Goal: Task Accomplishment & Management: Manage account settings

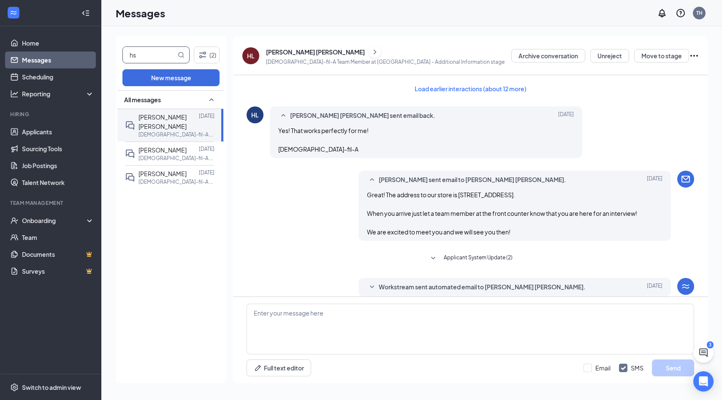
drag, startPoint x: 0, startPoint y: 0, endPoint x: 144, endPoint y: 47, distance: 151.5
click at [144, 46] on span "hs" at bounding box center [156, 54] width 67 height 17
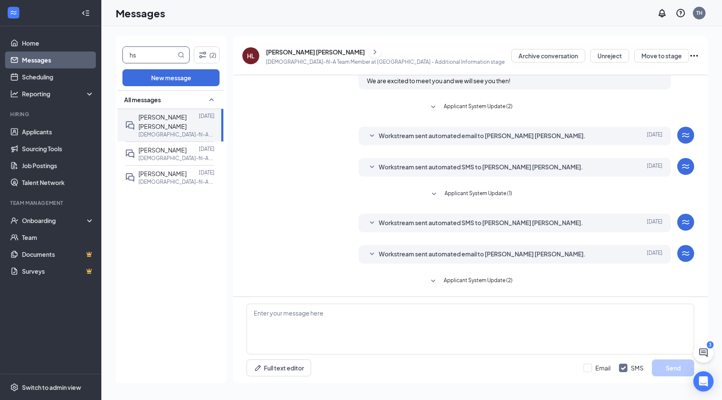
click at [144, 48] on input "hs" at bounding box center [149, 55] width 53 height 16
click at [144, 47] on input "hs" at bounding box center [149, 55] width 53 height 16
click at [144, 51] on input "hs" at bounding box center [149, 55] width 53 height 16
click at [144, 50] on input "hs" at bounding box center [149, 55] width 53 height 16
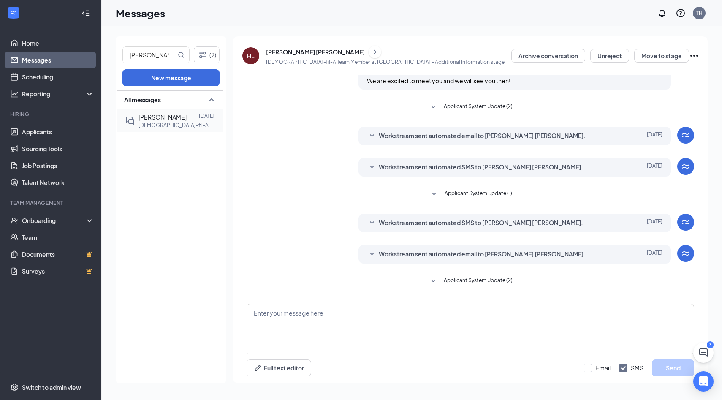
click at [159, 123] on p "[DEMOGRAPHIC_DATA]-fil-A Team Member at [GEOGRAPHIC_DATA]" at bounding box center [177, 125] width 76 height 7
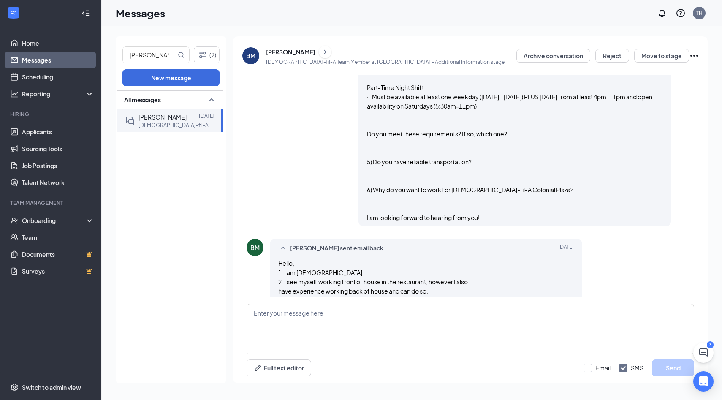
scroll to position [609, 0]
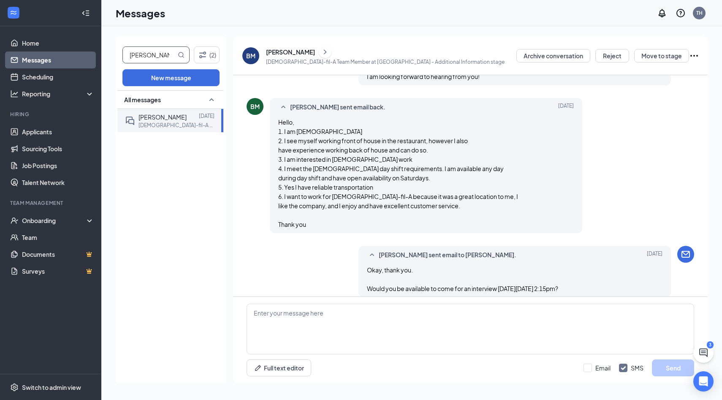
click at [156, 60] on input "[PERSON_NAME]" at bounding box center [149, 55] width 53 height 16
click at [165, 119] on span "[PERSON_NAME]" at bounding box center [163, 117] width 48 height 8
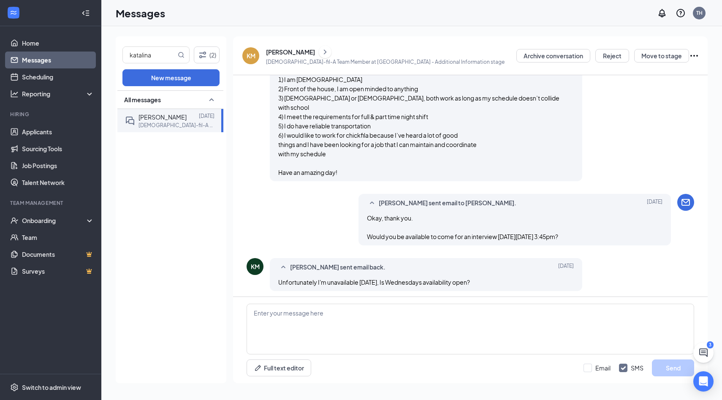
scroll to position [700, 0]
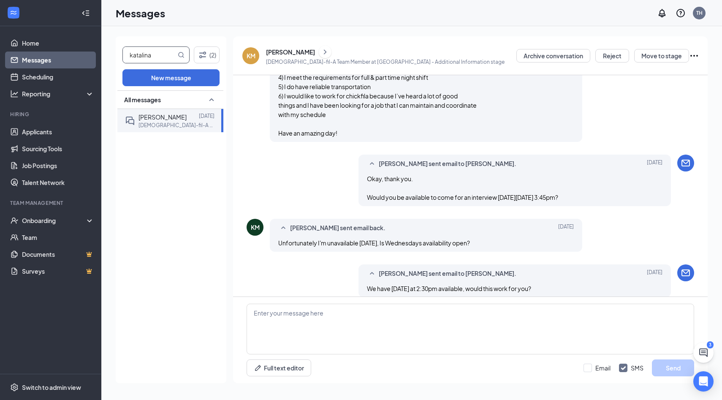
click at [160, 53] on input "katalina" at bounding box center [149, 55] width 53 height 16
type input "[PERSON_NAME]"
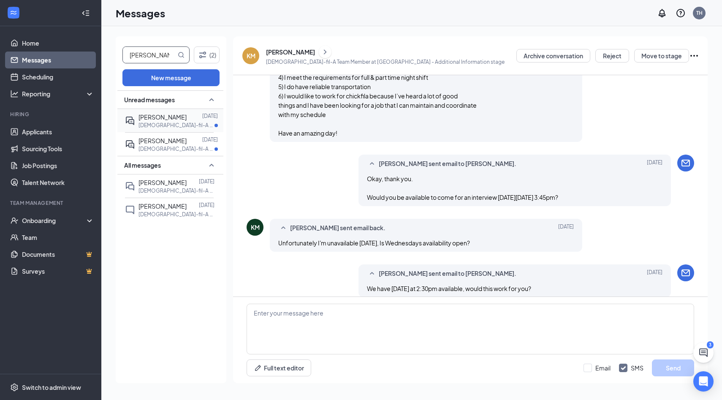
click at [191, 126] on p "[DEMOGRAPHIC_DATA]-fil-A Team Member at [GEOGRAPHIC_DATA]" at bounding box center [177, 125] width 76 height 7
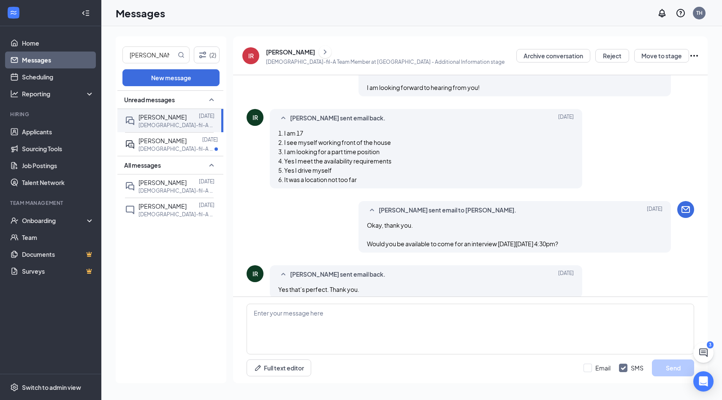
scroll to position [630, 0]
click at [298, 358] on div "Full text editor Email SMS Send" at bounding box center [470, 340] width 475 height 86
click at [298, 337] on textarea at bounding box center [471, 329] width 448 height 51
paste textarea "Great! The address to our store is [STREET_ADDRESS]. When you arrive just let a…"
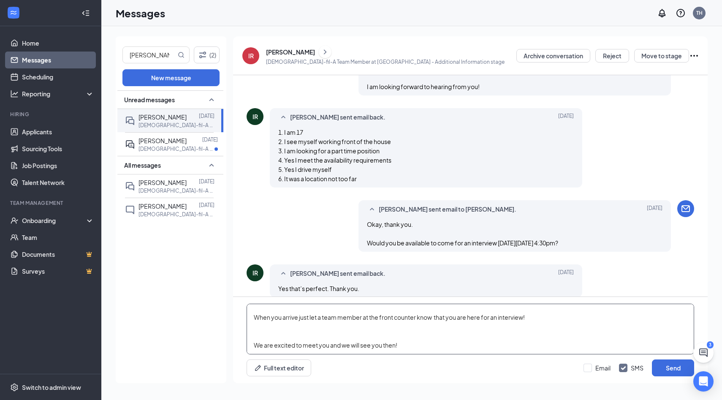
click at [294, 326] on textarea "Great! The address to our store is [STREET_ADDRESS]. When you arrive just let a…" at bounding box center [471, 329] width 448 height 51
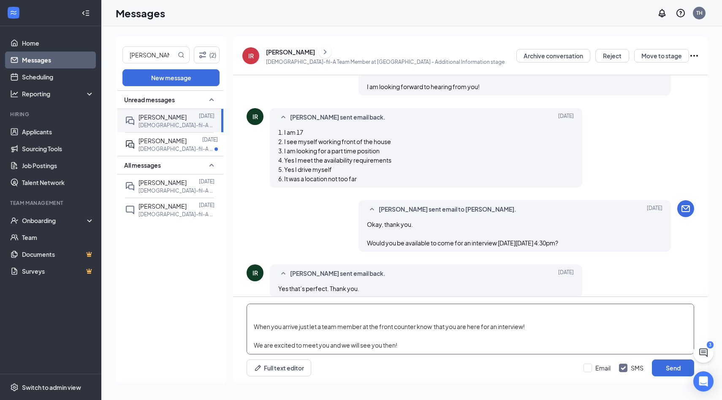
scroll to position [14, 0]
click at [297, 309] on textarea "Great! The address to our store is [STREET_ADDRESS]. When you arrive just let a…" at bounding box center [471, 329] width 448 height 51
click at [363, 326] on textarea "Great! The address to our store is [STREET_ADDRESS]. When you arrive just let a…" at bounding box center [471, 329] width 448 height 51
type textarea "Great! The address to our store is [STREET_ADDRESS]. When you arrive just let a…"
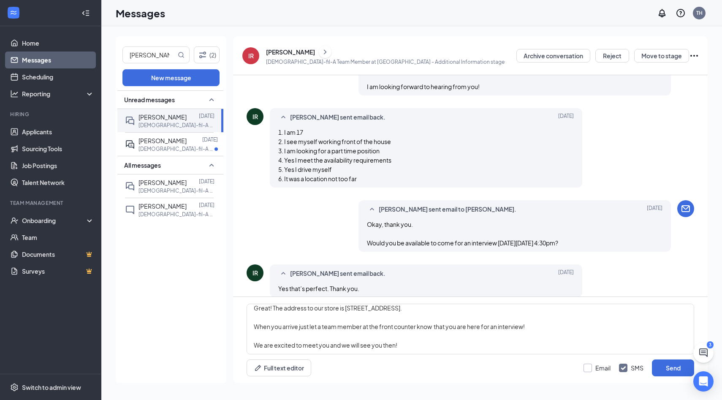
click at [602, 368] on input "Email" at bounding box center [597, 368] width 27 height 8
checkbox input "true"
click at [628, 369] on input "SMS" at bounding box center [631, 368] width 25 height 8
checkbox input "false"
click at [654, 371] on button "Send" at bounding box center [673, 368] width 42 height 17
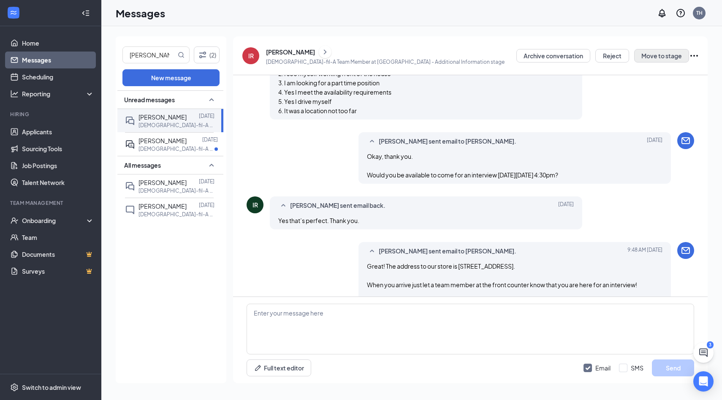
scroll to position [713, 0]
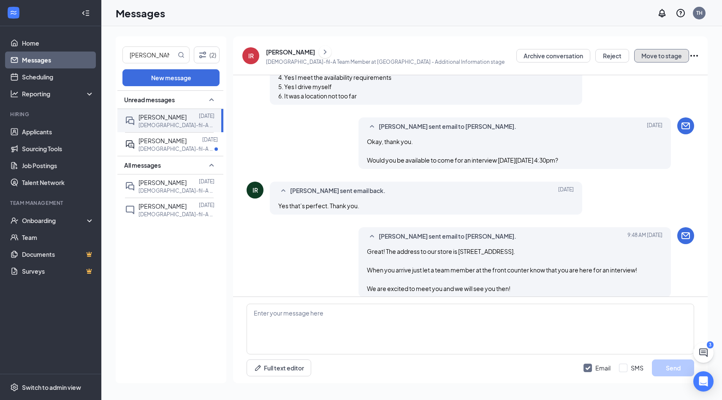
click at [662, 54] on button "Move to stage" at bounding box center [662, 56] width 55 height 14
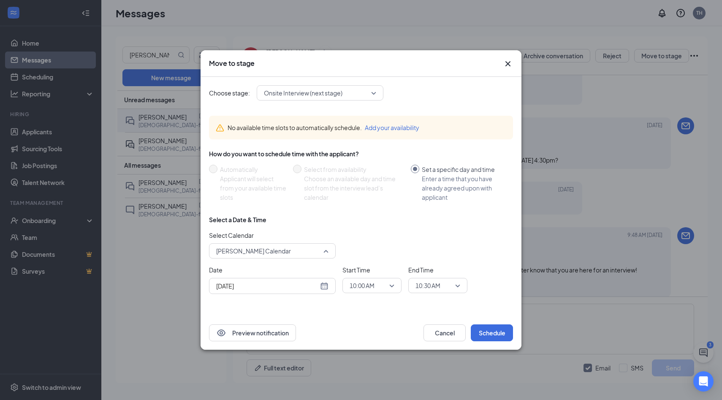
click at [253, 247] on span "[PERSON_NAME] Calendar" at bounding box center [253, 251] width 75 height 13
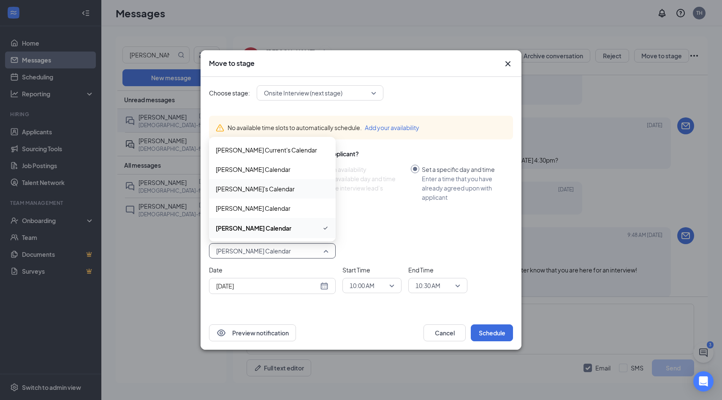
click at [256, 186] on span "[PERSON_NAME]'s Calendar" at bounding box center [255, 188] width 79 height 9
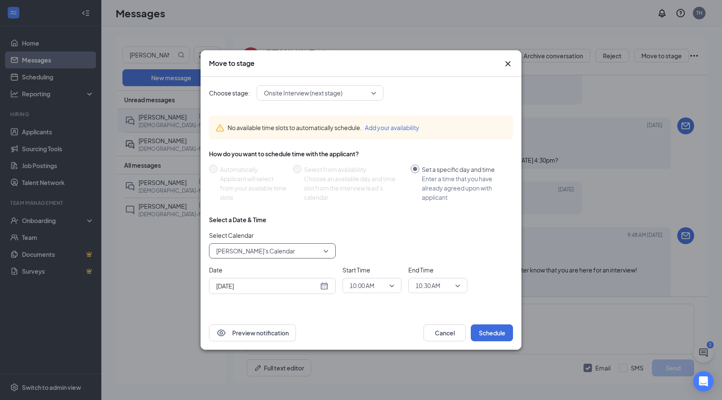
click at [369, 285] on span "10:00 AM" at bounding box center [362, 285] width 25 height 13
click at [370, 246] on span "04:30 PM" at bounding box center [361, 249] width 25 height 9
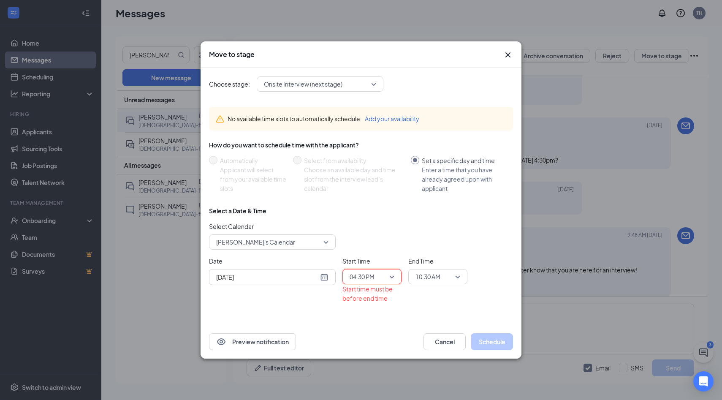
click at [440, 270] on span "10:30 AM" at bounding box center [428, 276] width 25 height 13
click at [439, 229] on span "04:45 PM" at bounding box center [427, 228] width 25 height 9
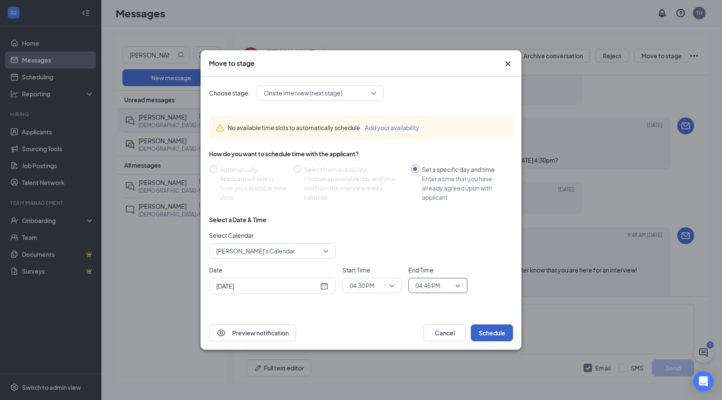
click at [500, 333] on button "Schedule" at bounding box center [492, 332] width 42 height 17
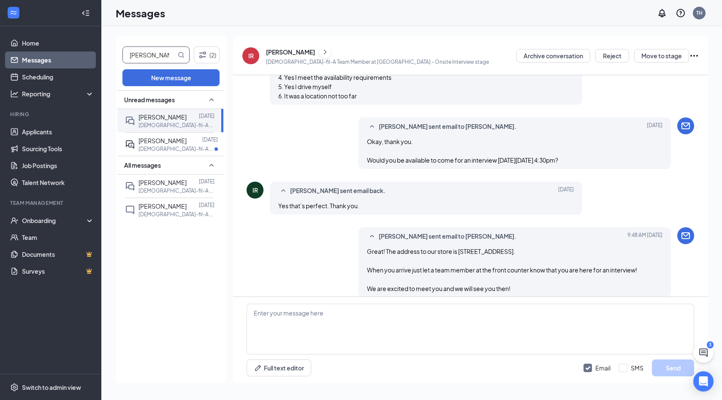
click at [151, 51] on input "[PERSON_NAME]" at bounding box center [149, 55] width 53 height 16
type input "[PERSON_NAME]"
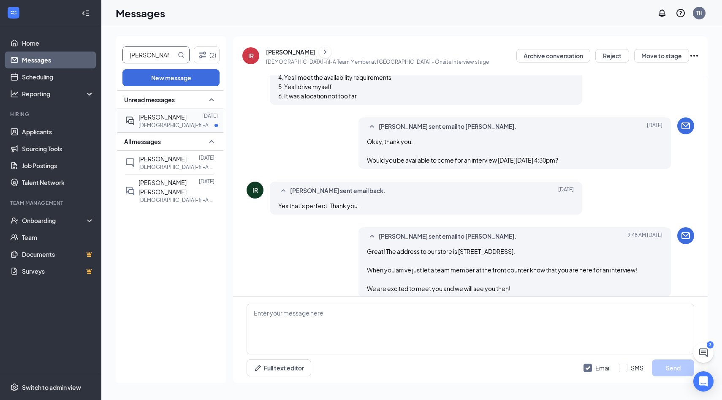
click at [187, 112] on div at bounding box center [195, 116] width 16 height 9
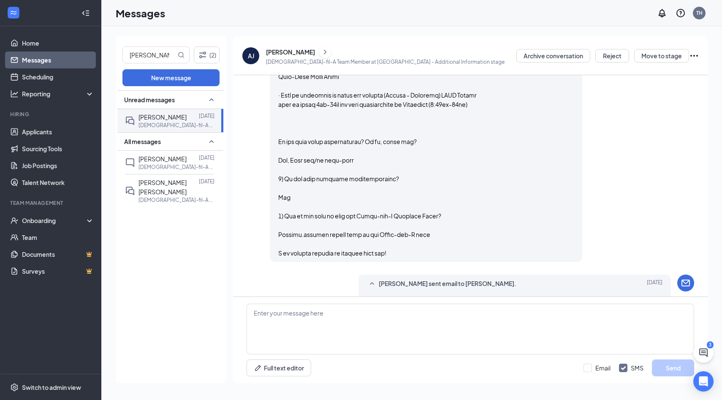
scroll to position [1324, 0]
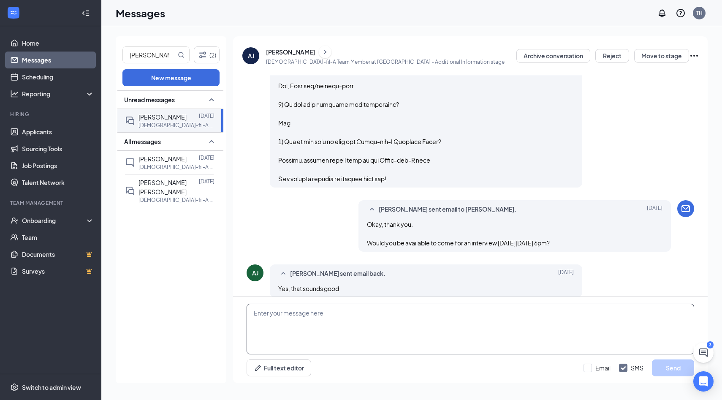
click at [404, 324] on textarea at bounding box center [471, 329] width 448 height 51
paste textarea "Great! The address to our store is [STREET_ADDRESS]. When you arrive just let a…"
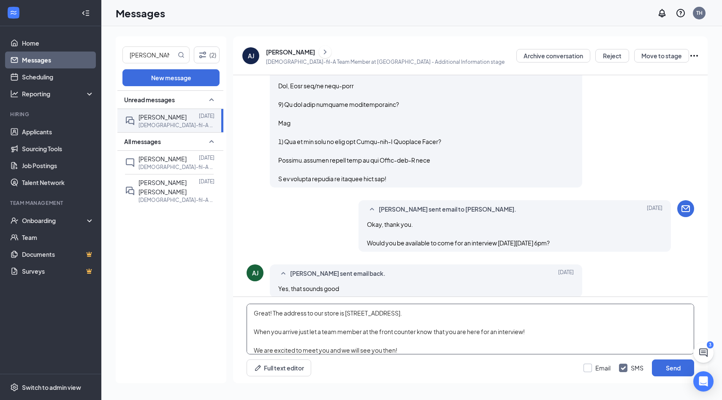
type textarea "Great! The address to our store is [STREET_ADDRESS]. When you arrive just let a…"
click at [605, 367] on input "Email" at bounding box center [597, 368] width 27 height 8
checkbox input "true"
click at [630, 367] on input "SMS" at bounding box center [631, 368] width 25 height 8
checkbox input "false"
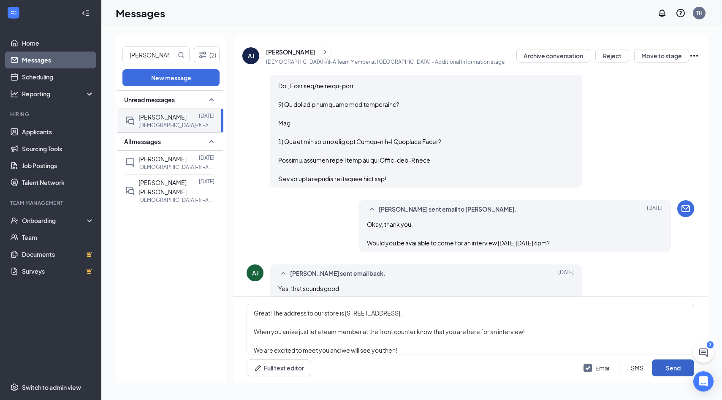
click at [669, 365] on button "Send" at bounding box center [673, 368] width 42 height 17
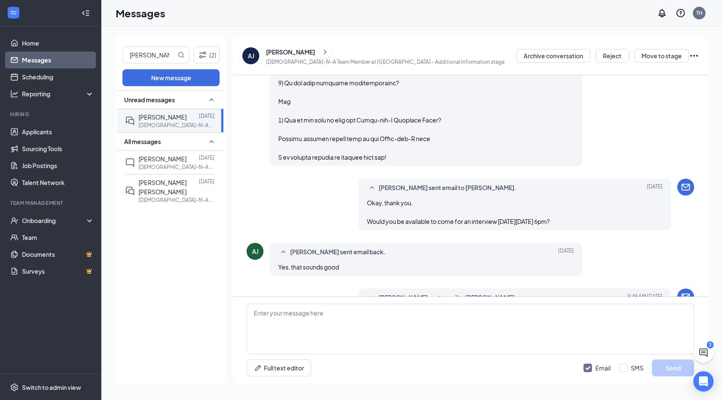
scroll to position [1407, 0]
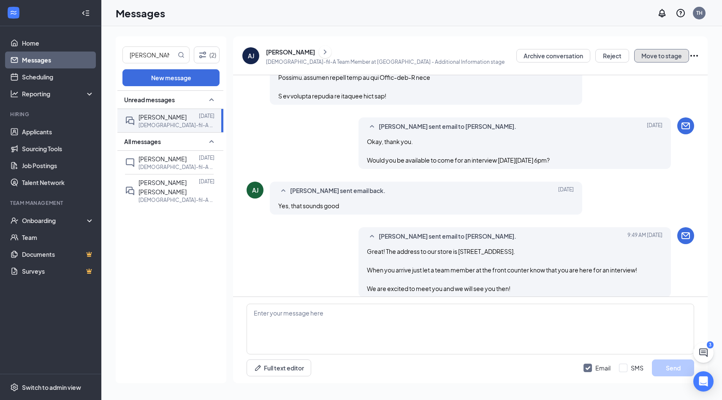
click at [653, 60] on button "Move to stage" at bounding box center [662, 56] width 55 height 14
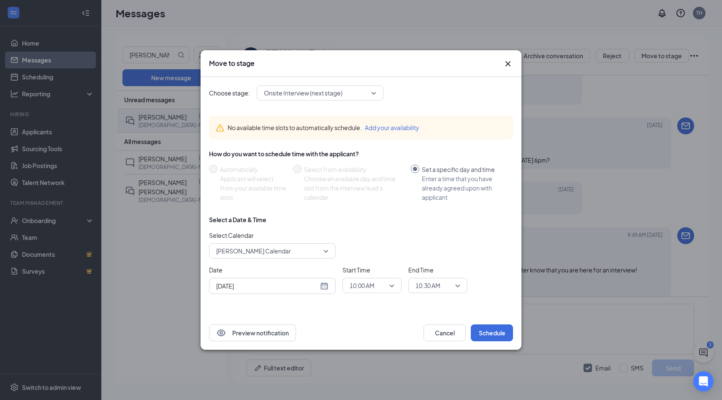
click at [267, 246] on span "[PERSON_NAME] Calendar" at bounding box center [253, 251] width 75 height 13
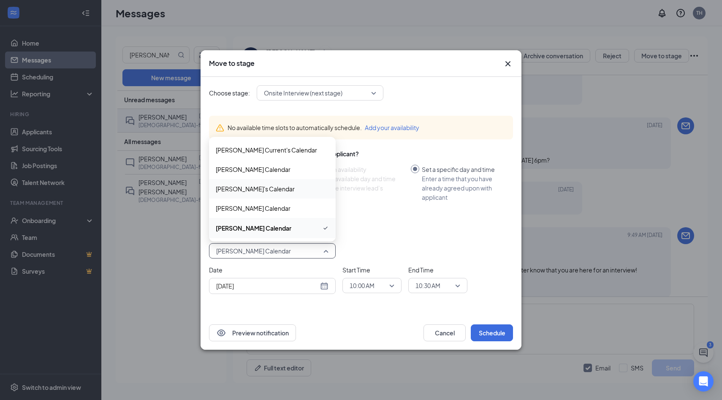
click at [259, 192] on span "[PERSON_NAME]'s Calendar" at bounding box center [255, 188] width 79 height 9
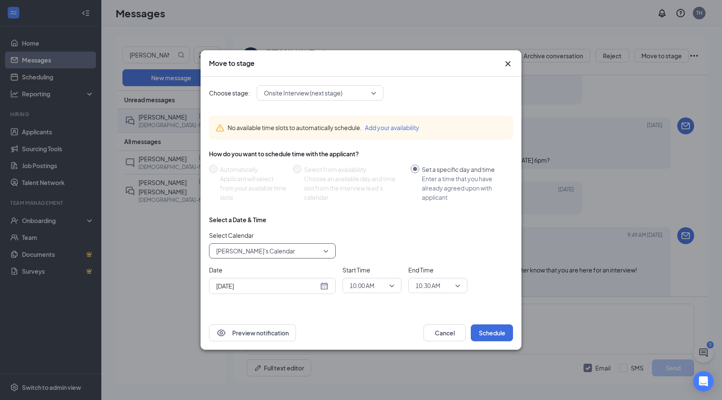
click at [373, 283] on span "10:00 AM" at bounding box center [362, 285] width 25 height 13
click at [370, 256] on span "06:00 PM" at bounding box center [361, 255] width 25 height 9
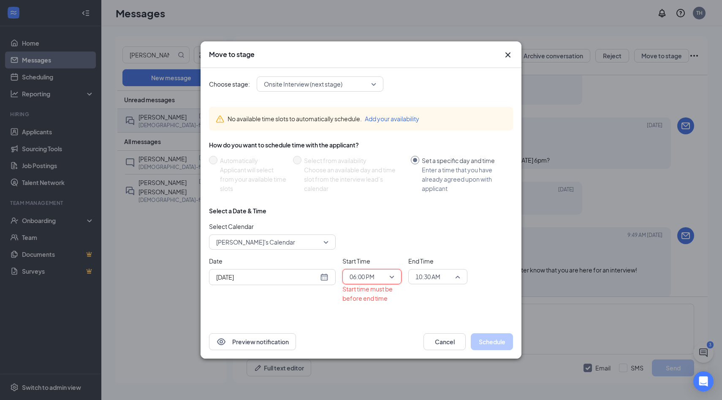
click at [436, 279] on span "10:30 AM" at bounding box center [428, 276] width 25 height 13
click at [430, 233] on span "06:15 PM" at bounding box center [427, 237] width 25 height 9
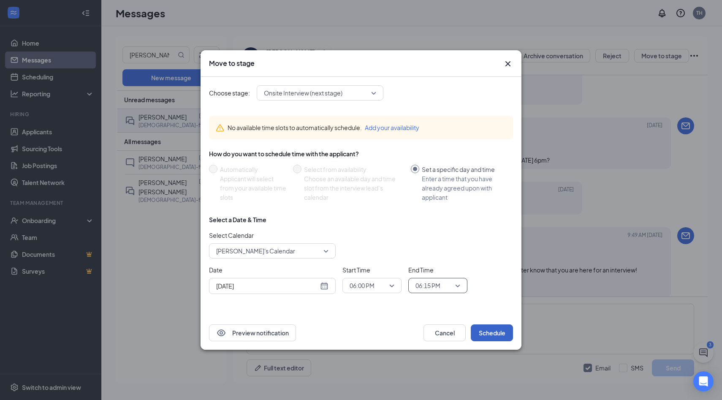
click at [490, 338] on button "Schedule" at bounding box center [492, 332] width 42 height 17
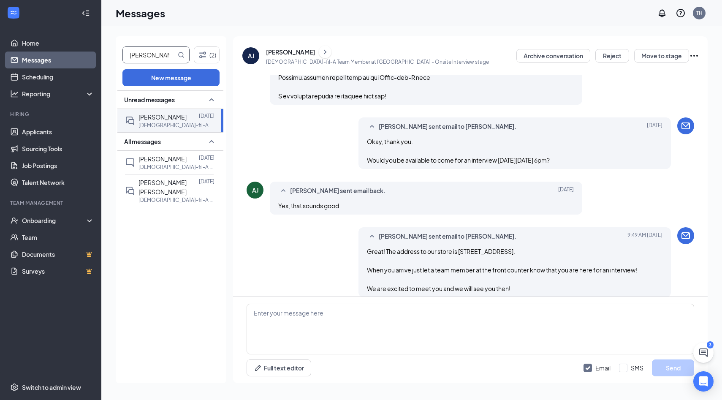
click at [155, 50] on input "[PERSON_NAME]" at bounding box center [149, 55] width 53 height 16
type input "[PERSON_NAME]"
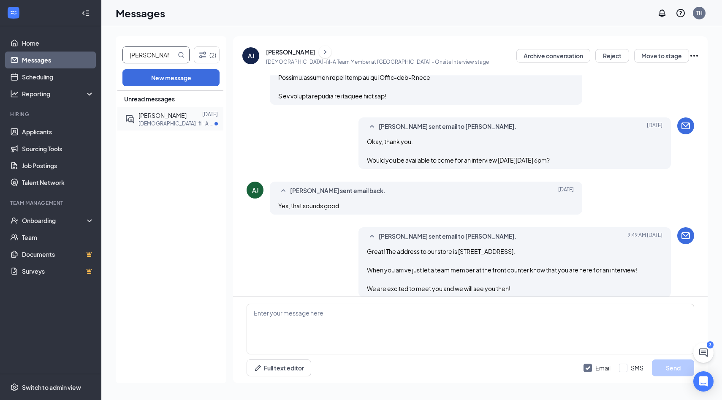
click at [180, 121] on p "[DEMOGRAPHIC_DATA]-fil-A Team Member at [GEOGRAPHIC_DATA]" at bounding box center [177, 123] width 76 height 7
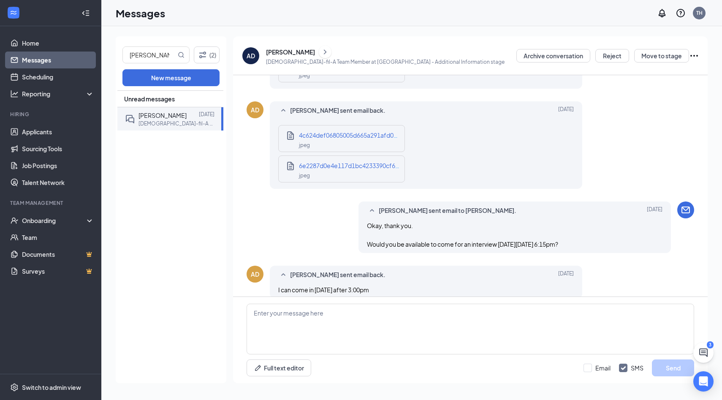
scroll to position [1074, 0]
click at [298, 310] on textarea at bounding box center [471, 329] width 448 height 51
paste textarea "[PERSON_NAME] 17 FOH/BOH Part Nights"
type textarea "[PERSON_NAME] 17 FOH/BOH Part Nights"
click at [280, 340] on textarea at bounding box center [471, 329] width 448 height 51
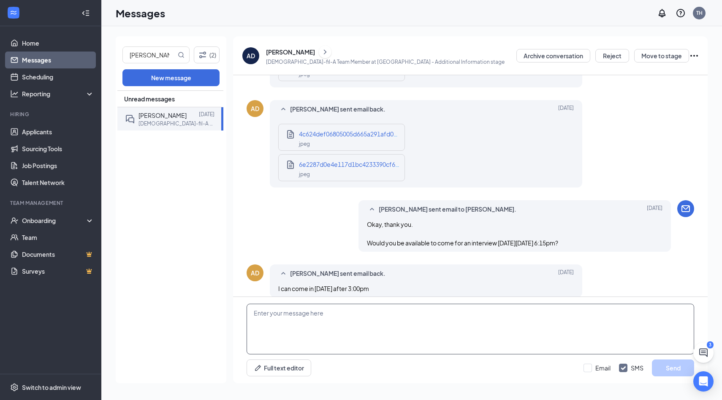
paste textarea "Great! The address to our store is [STREET_ADDRESS]. When you arrive just let a…"
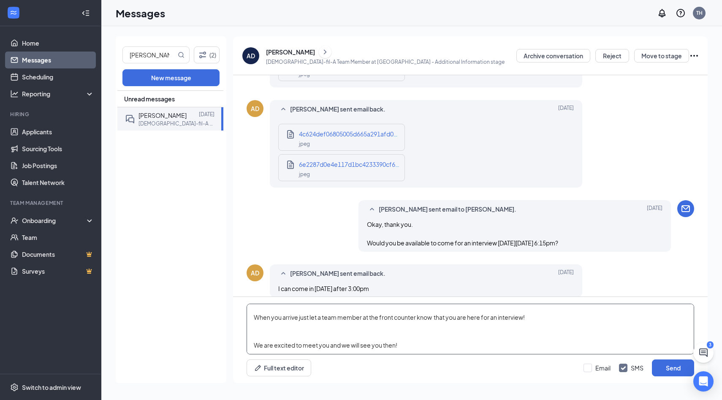
click at [281, 330] on textarea "Great! The address to our store is [STREET_ADDRESS]. When you arrive just let a…" at bounding box center [471, 329] width 448 height 51
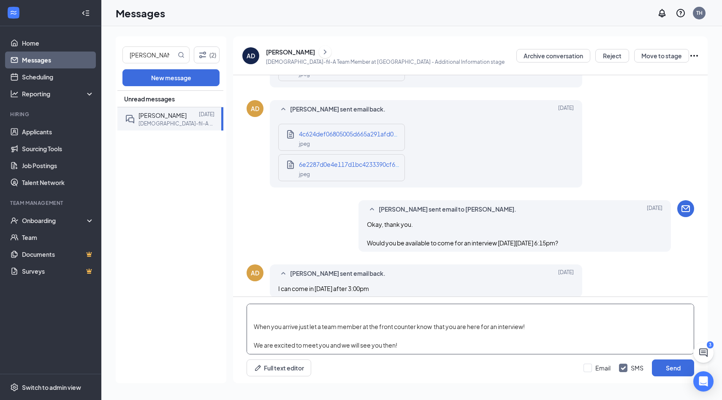
scroll to position [14, 0]
click at [284, 318] on textarea "Great! The address to our store is [STREET_ADDRESS]. When you arrive just let a…" at bounding box center [471, 329] width 448 height 51
click at [399, 334] on textarea "Great! The address to our store is [STREET_ADDRESS]. When you arrive just let a…" at bounding box center [471, 329] width 448 height 51
type textarea "Great! The address to our store is [STREET_ADDRESS]. When you arrive just let a…"
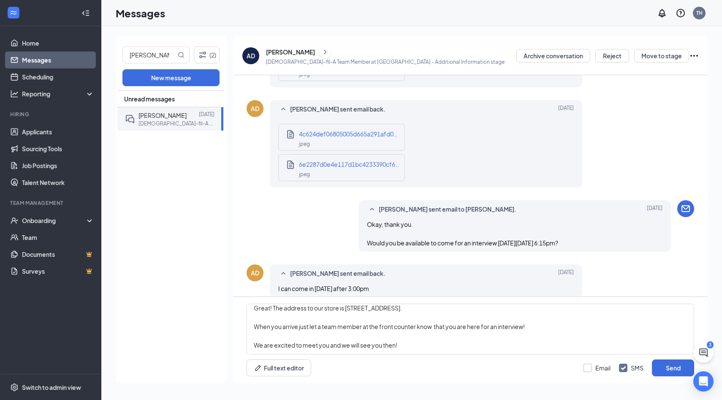
click at [591, 368] on input "Email" at bounding box center [597, 368] width 27 height 8
checkbox input "true"
click at [626, 369] on input "SMS" at bounding box center [631, 368] width 25 height 8
checkbox input "false"
click at [665, 368] on button "Send" at bounding box center [673, 368] width 42 height 17
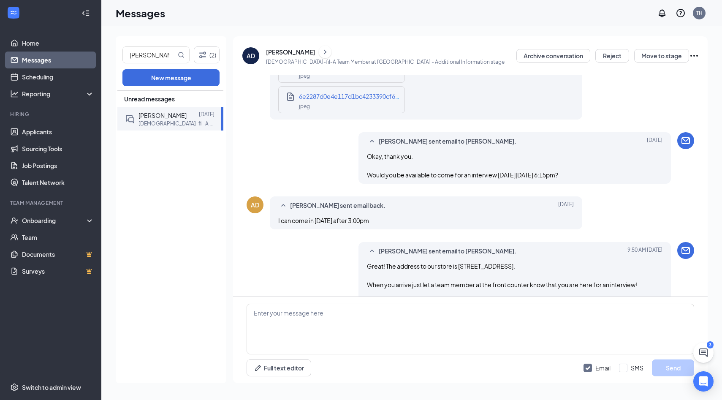
scroll to position [1156, 0]
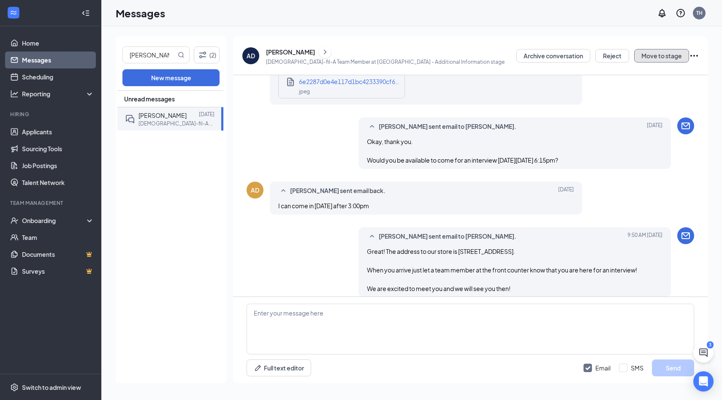
click at [657, 55] on button "Move to stage" at bounding box center [662, 56] width 55 height 14
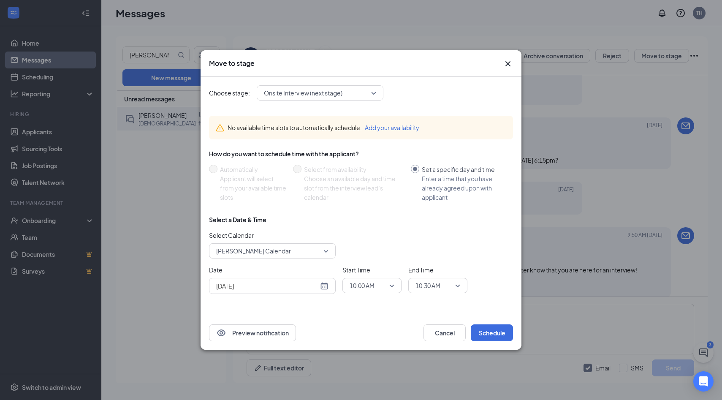
click at [288, 248] on span "[PERSON_NAME] Calendar" at bounding box center [268, 251] width 105 height 13
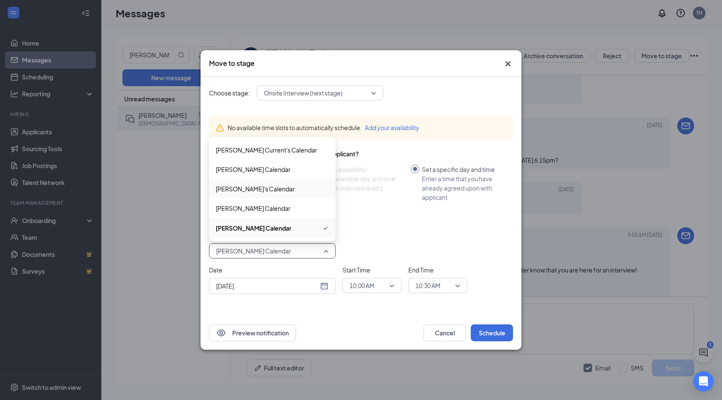
click at [277, 184] on span "[PERSON_NAME]'s Calendar" at bounding box center [272, 188] width 113 height 9
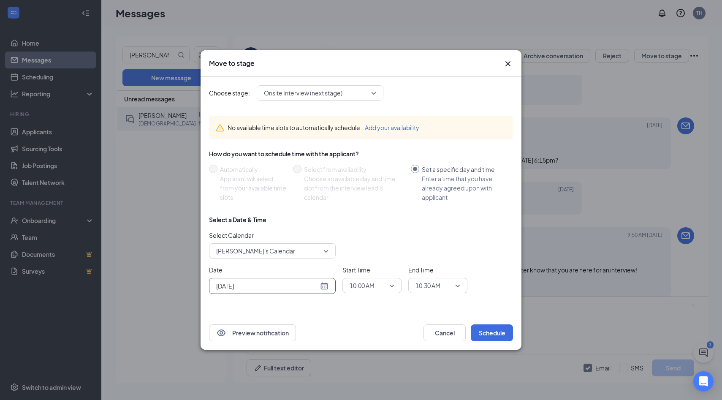
click at [324, 289] on div "[DATE]" at bounding box center [272, 285] width 112 height 9
click at [284, 252] on div "28" at bounding box center [283, 253] width 10 height 10
click at [322, 285] on div "[DATE]" at bounding box center [272, 285] width 112 height 9
type input "[DATE]"
click at [295, 255] on div "29" at bounding box center [298, 253] width 10 height 10
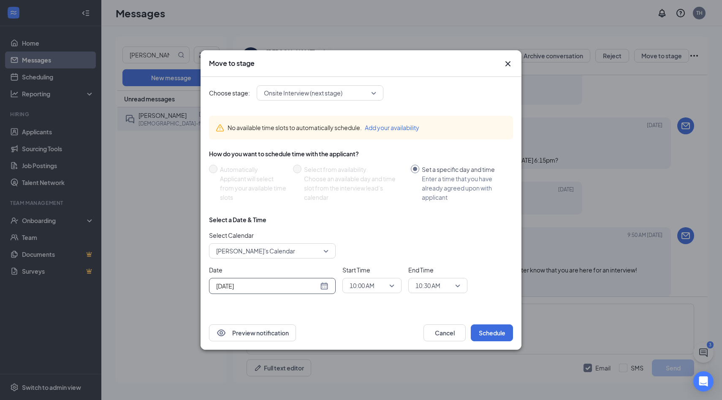
click at [366, 282] on span "10:00 AM" at bounding box center [362, 285] width 25 height 13
click at [370, 201] on span "04:00 PM" at bounding box center [361, 198] width 25 height 9
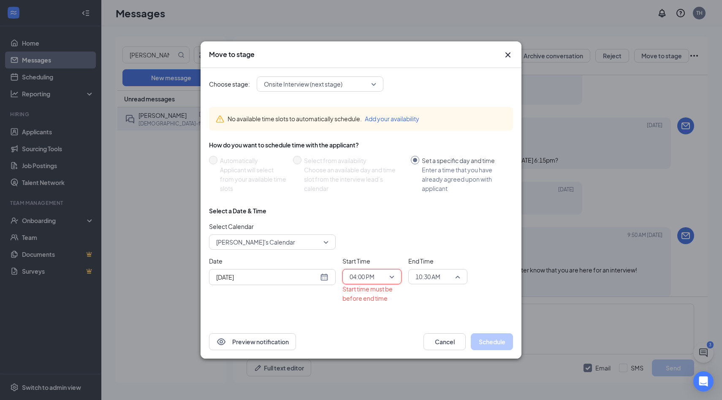
click at [449, 273] on span "10:30 AM" at bounding box center [434, 276] width 37 height 13
click at [432, 196] on div "04:15 PM" at bounding box center [438, 203] width 59 height 19
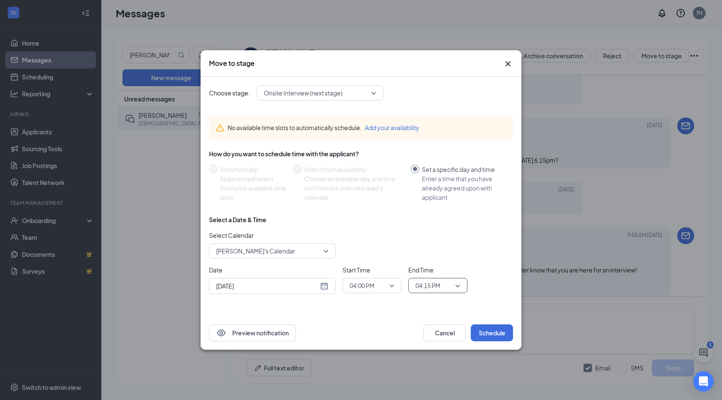
click at [492, 304] on div "No available time slots to automatically schedule. Add your availability How do…" at bounding box center [361, 208] width 304 height 199
click at [488, 337] on button "Schedule" at bounding box center [492, 332] width 42 height 17
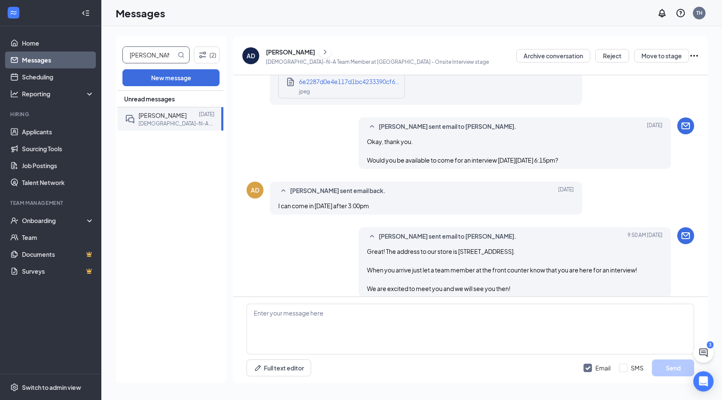
click at [153, 60] on input "[PERSON_NAME]" at bounding box center [149, 55] width 53 height 16
type input "monz"
click at [173, 111] on div "[PERSON_NAME]" at bounding box center [163, 115] width 48 height 9
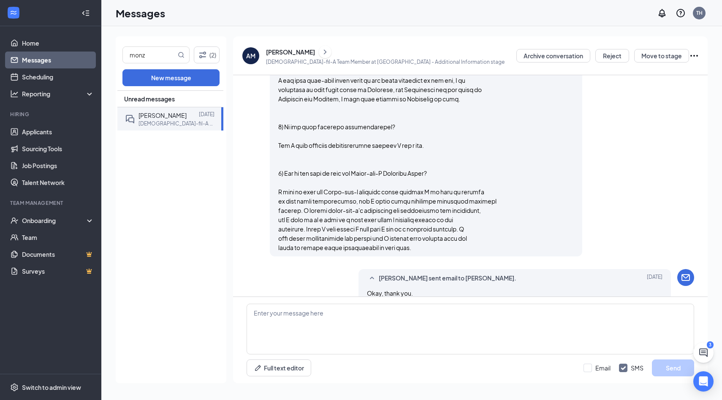
scroll to position [1222, 0]
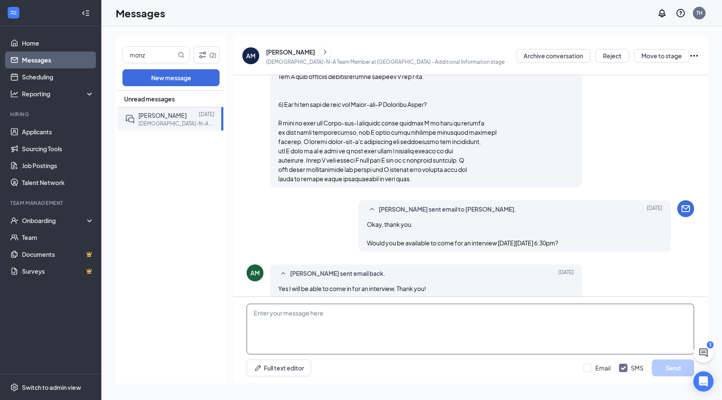
click at [416, 327] on textarea at bounding box center [471, 329] width 448 height 51
paste textarea "[DATE]"
type textarea "F"
click at [327, 330] on textarea at bounding box center [471, 329] width 448 height 51
paste textarea "Great! The address to our store is [STREET_ADDRESS]. When you arrive just let a…"
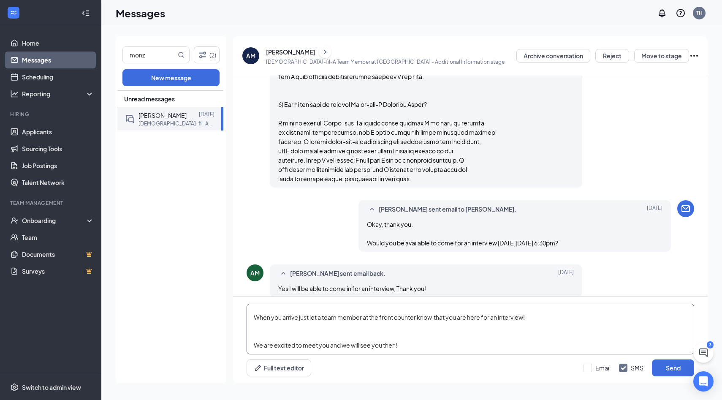
click at [327, 330] on textarea "Great! The address to our store is [STREET_ADDRESS]. When you arrive just let a…" at bounding box center [471, 329] width 448 height 51
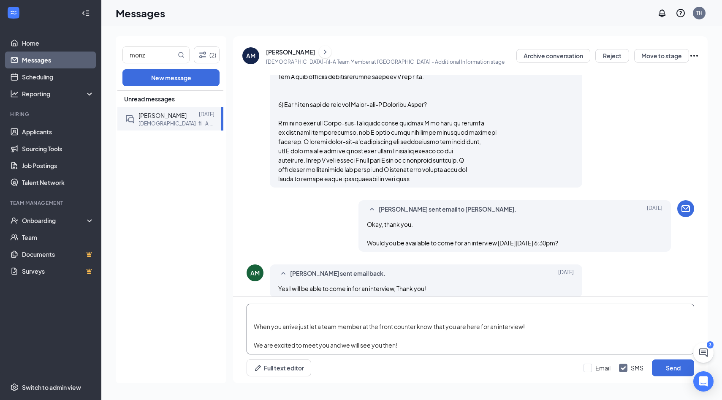
scroll to position [14, 0]
click at [327, 306] on textarea "Great! The address to our store is [STREET_ADDRESS]. When you arrive just let a…" at bounding box center [471, 329] width 448 height 51
click at [384, 322] on textarea "Great! The address to our store is [STREET_ADDRESS]. When you arrive just let a…" at bounding box center [471, 329] width 448 height 51
type textarea "Great! The address to our store is [STREET_ADDRESS]. When you arrive just let a…"
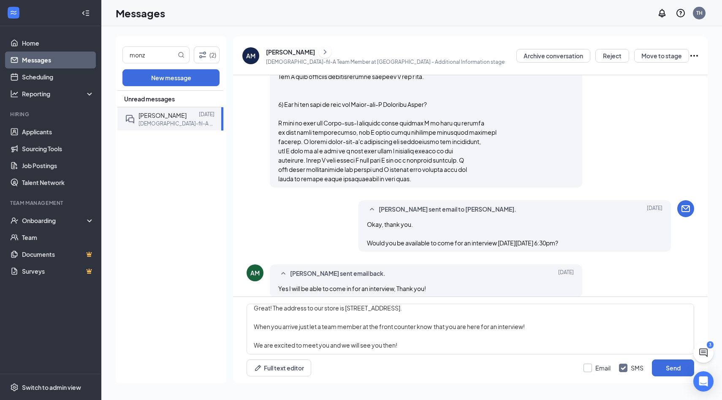
click at [600, 368] on input "Email" at bounding box center [597, 368] width 27 height 8
checkbox input "true"
click at [633, 369] on input "SMS" at bounding box center [631, 368] width 25 height 8
checkbox input "false"
click at [670, 369] on button "Send" at bounding box center [673, 368] width 42 height 17
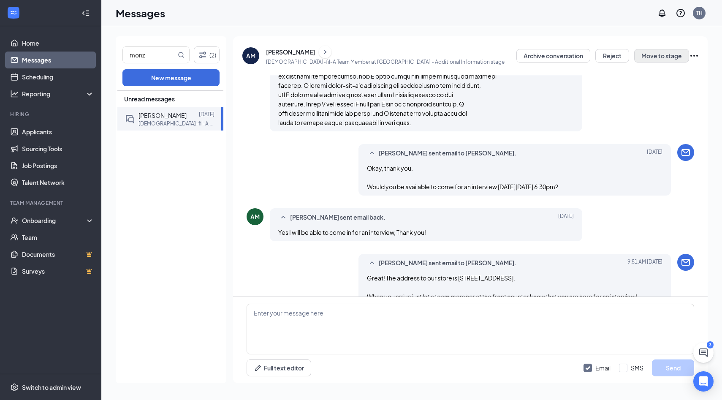
scroll to position [1305, 0]
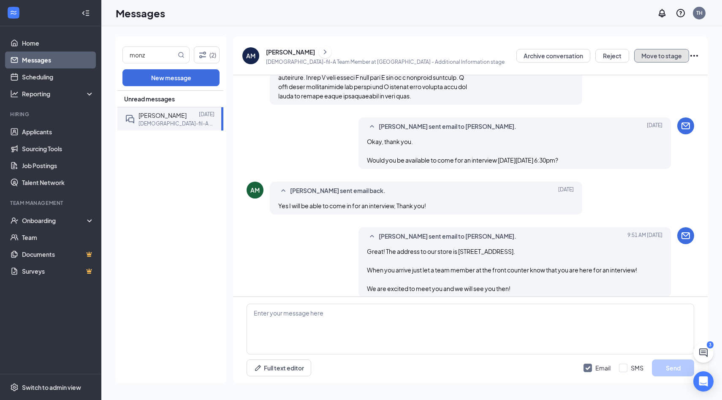
click at [652, 55] on button "Move to stage" at bounding box center [662, 56] width 55 height 14
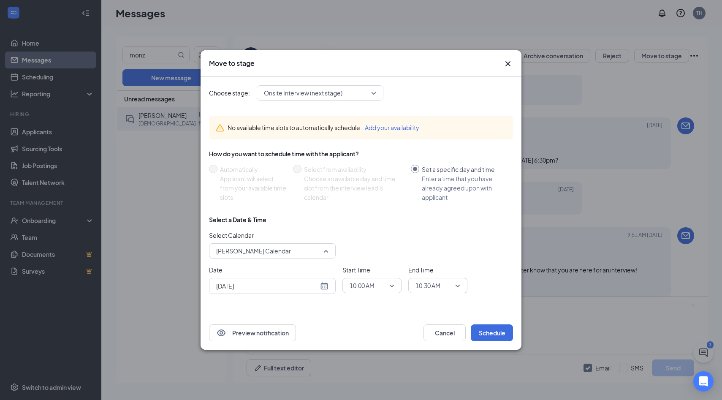
click at [270, 253] on span "[PERSON_NAME] Calendar" at bounding box center [253, 251] width 75 height 13
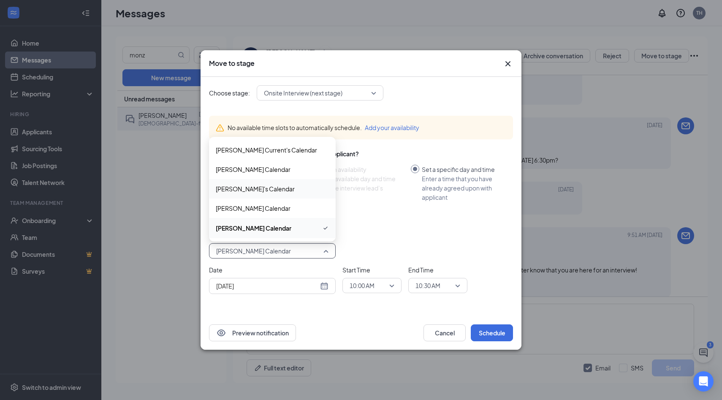
click at [273, 188] on span "[PERSON_NAME]'s Calendar" at bounding box center [272, 188] width 113 height 9
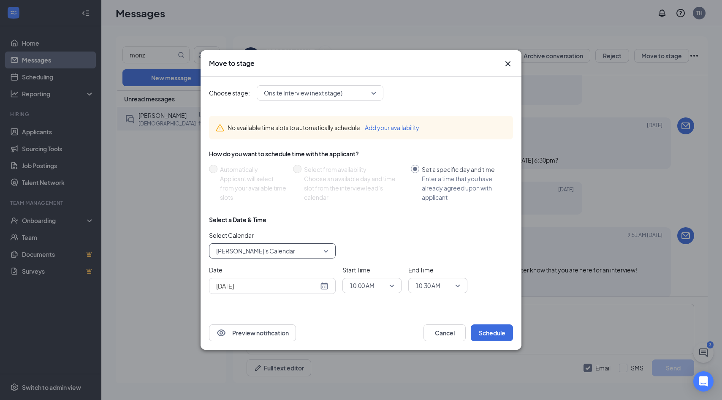
click at [360, 288] on span "10:00 AM" at bounding box center [362, 285] width 25 height 13
click at [367, 236] on span "06:30 PM" at bounding box center [361, 239] width 25 height 9
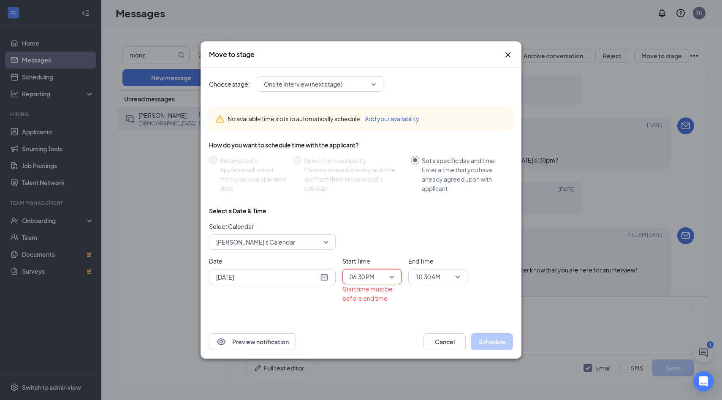
click at [420, 275] on span "10:30 AM" at bounding box center [428, 276] width 25 height 13
click at [425, 236] on div "06:45 PM" at bounding box center [438, 231] width 59 height 19
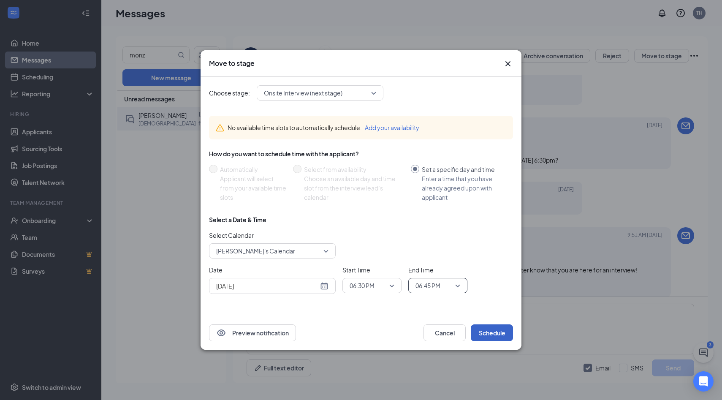
click at [493, 335] on button "Schedule" at bounding box center [492, 332] width 42 height 17
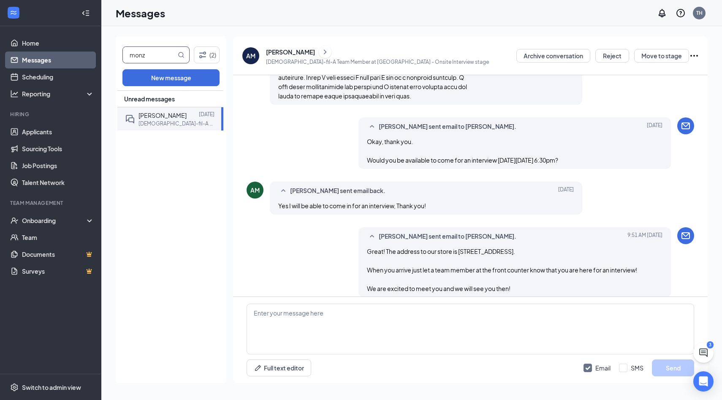
click at [159, 58] on input "monz" at bounding box center [149, 55] width 53 height 16
click at [183, 114] on span "[PERSON_NAME]" at bounding box center [163, 116] width 48 height 8
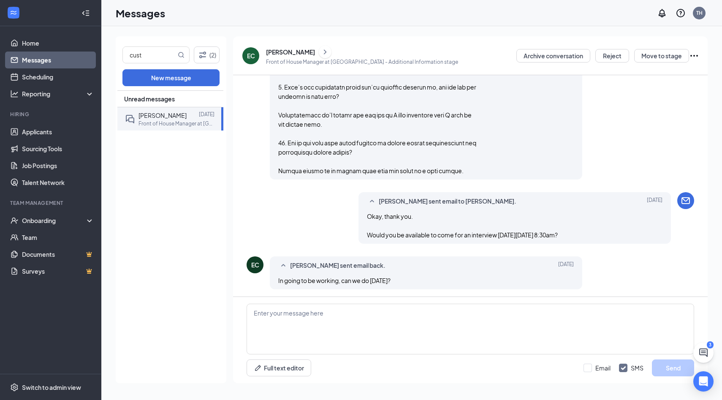
scroll to position [1055, 0]
click at [164, 57] on input "cust" at bounding box center [149, 55] width 53 height 16
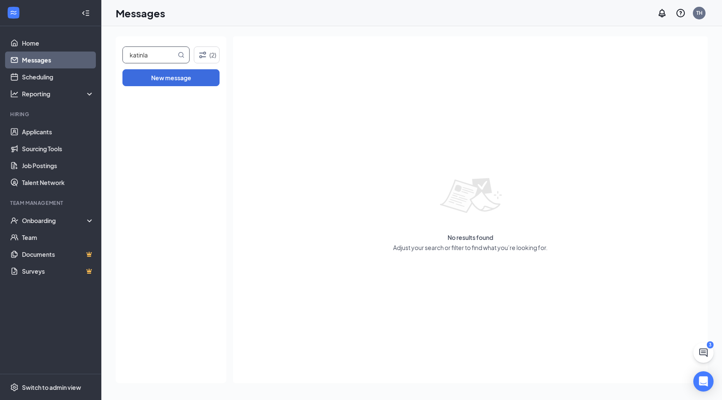
click at [163, 53] on input "katinla" at bounding box center [149, 55] width 53 height 16
type input "katalina"
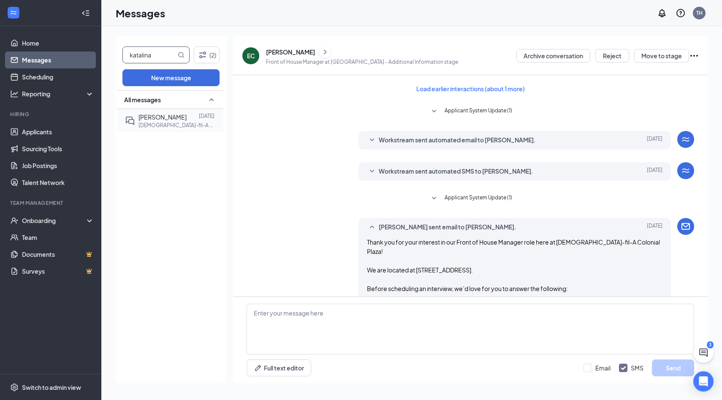
scroll to position [59, 0]
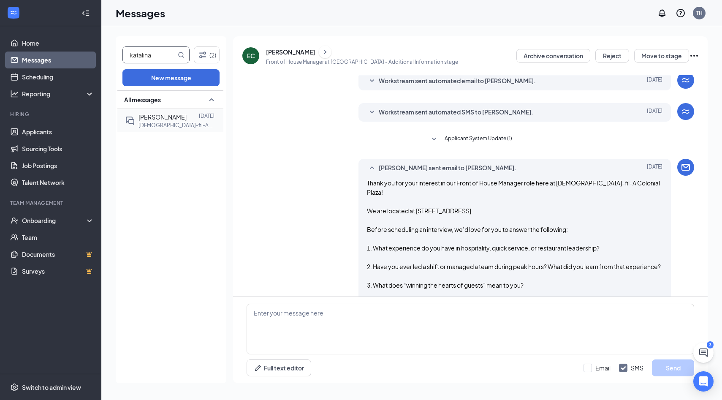
click at [181, 114] on span "[PERSON_NAME]" at bounding box center [163, 117] width 48 height 8
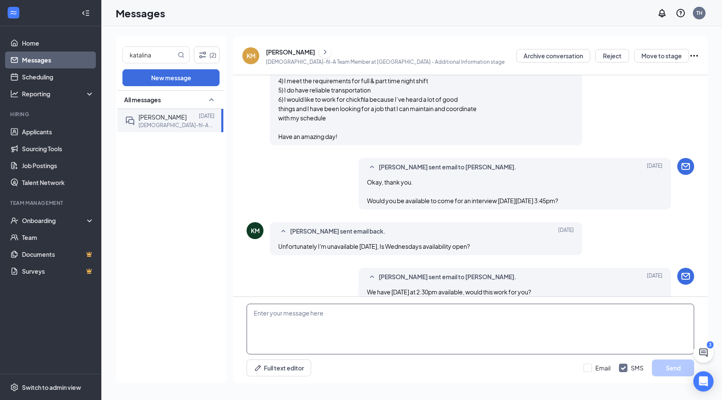
scroll to position [700, 0]
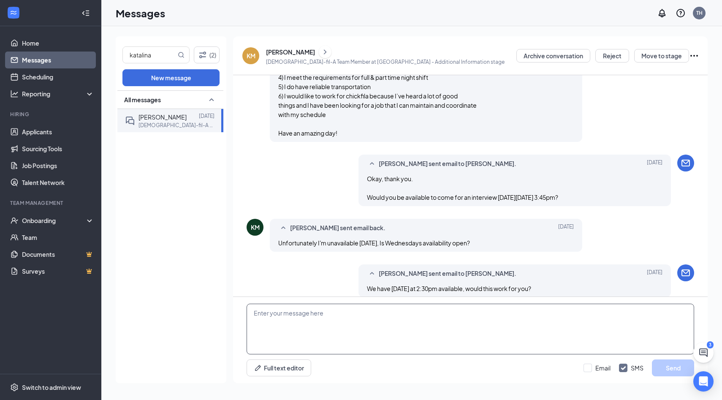
click at [374, 335] on textarea at bounding box center [471, 329] width 448 height 51
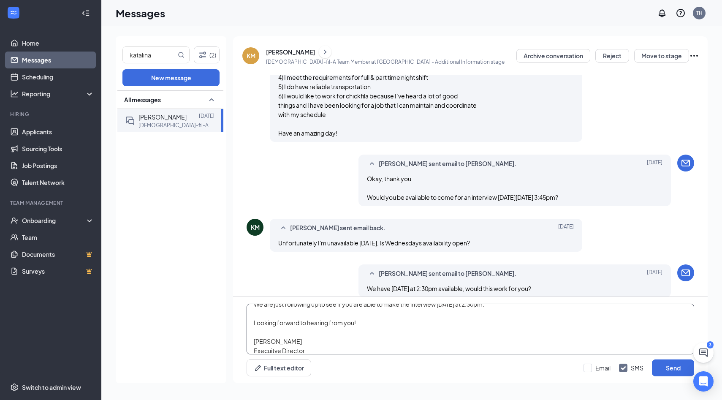
scroll to position [37, 0]
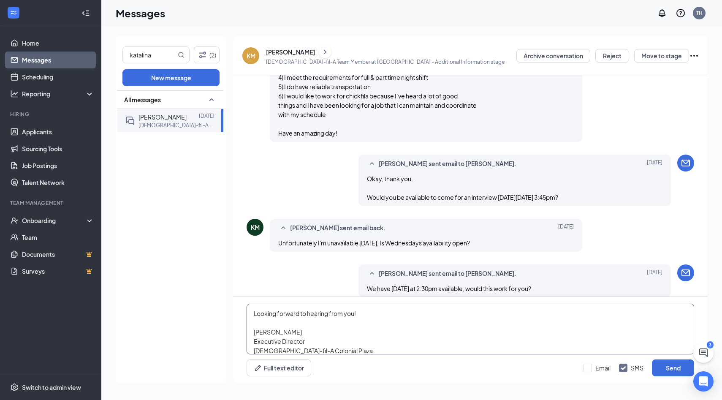
click at [331, 349] on textarea "Hi [PERSON_NAME], We are just following up to see if you are able to make the i…" at bounding box center [471, 329] width 448 height 51
type textarea "Hi [PERSON_NAME], We are just following up to see if you are able to make the i…"
click at [592, 372] on div "Email SMS Send" at bounding box center [639, 368] width 111 height 17
click at [591, 365] on input "Email" at bounding box center [597, 368] width 27 height 8
checkbox input "true"
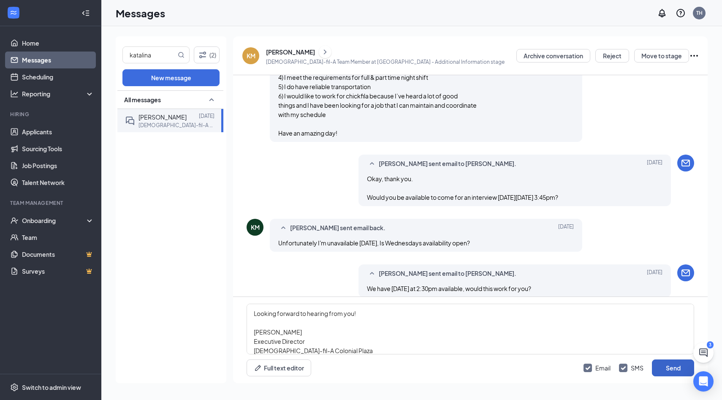
click at [665, 366] on button "Send" at bounding box center [673, 368] width 42 height 17
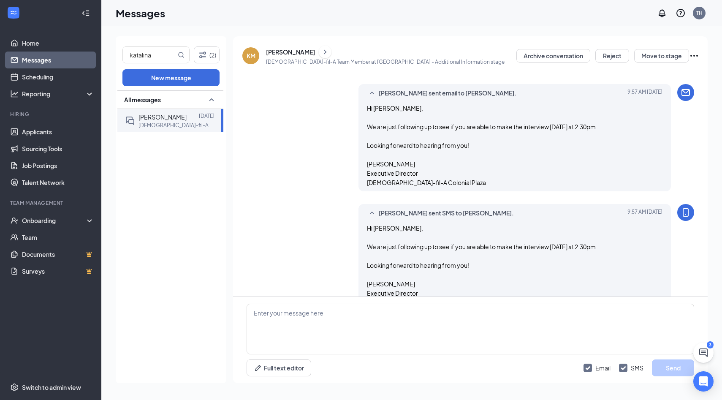
scroll to position [940, 0]
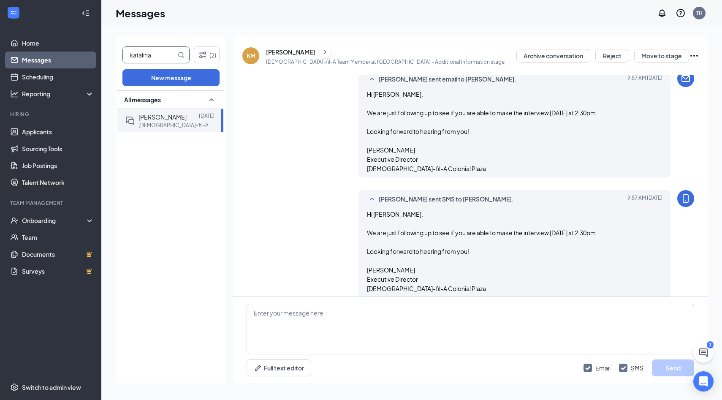
click at [156, 52] on input "katalina" at bounding box center [149, 55] width 53 height 16
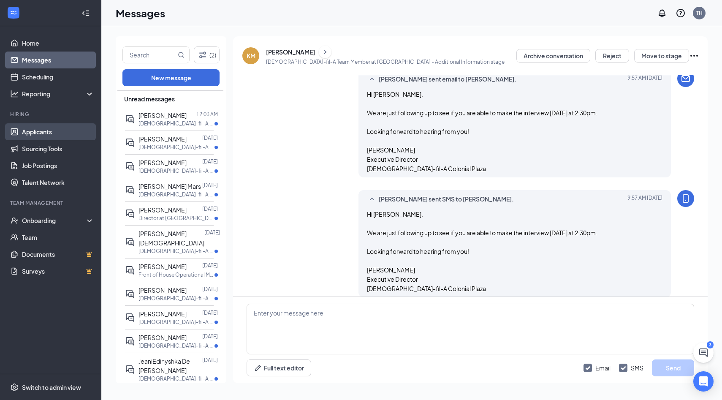
click at [24, 136] on link "Applicants" at bounding box center [58, 131] width 72 height 17
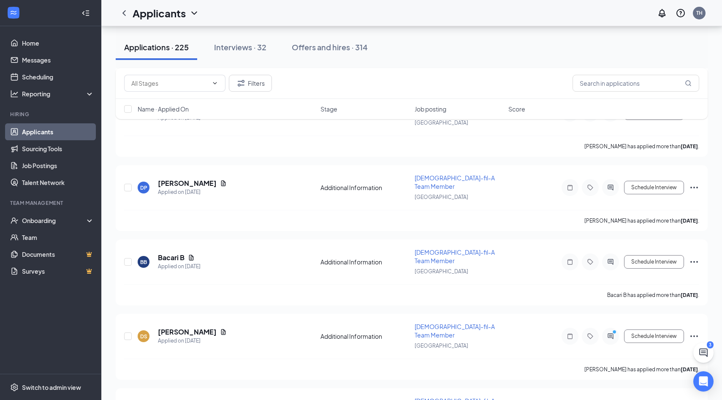
scroll to position [3961, 0]
click at [52, 64] on link "Messages" at bounding box center [58, 60] width 72 height 17
